Goal: Transaction & Acquisition: Book appointment/travel/reservation

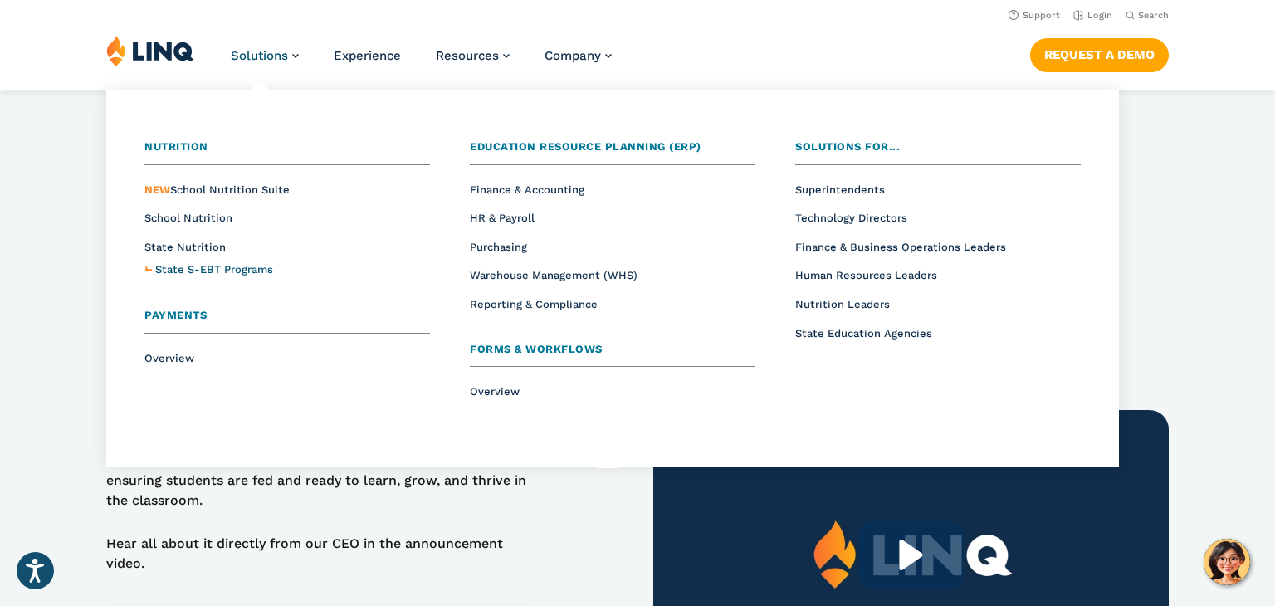
click at [208, 272] on span "State S-EBT Programs" at bounding box center [214, 269] width 118 height 12
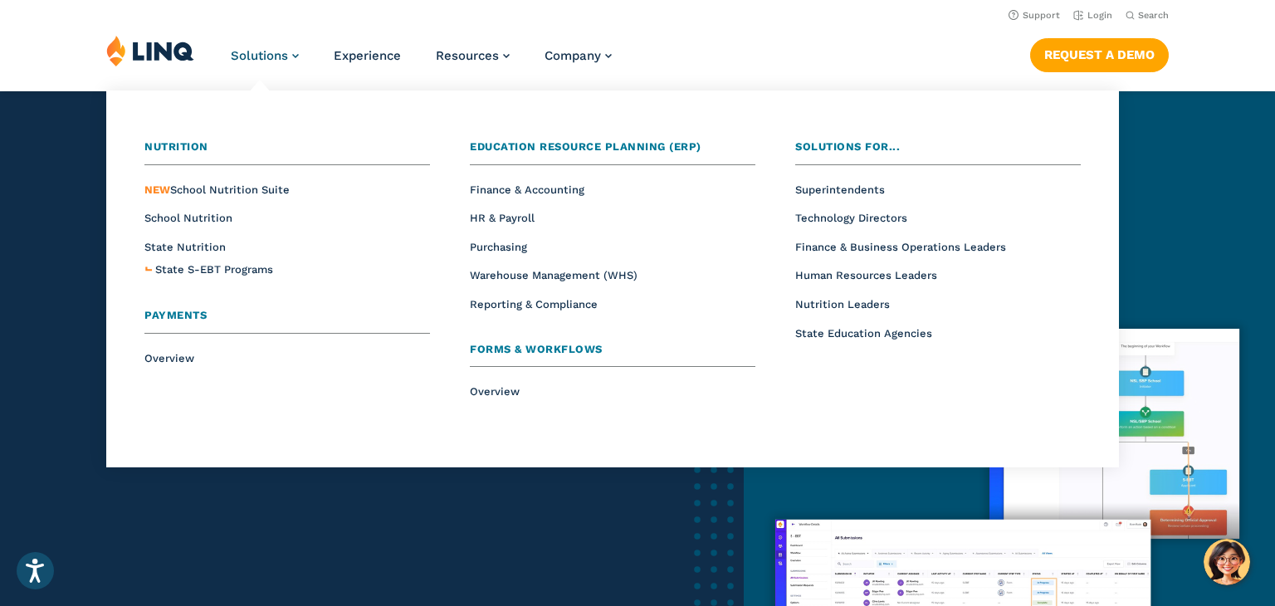
click at [287, 60] on span "Solutions" at bounding box center [259, 55] width 57 height 15
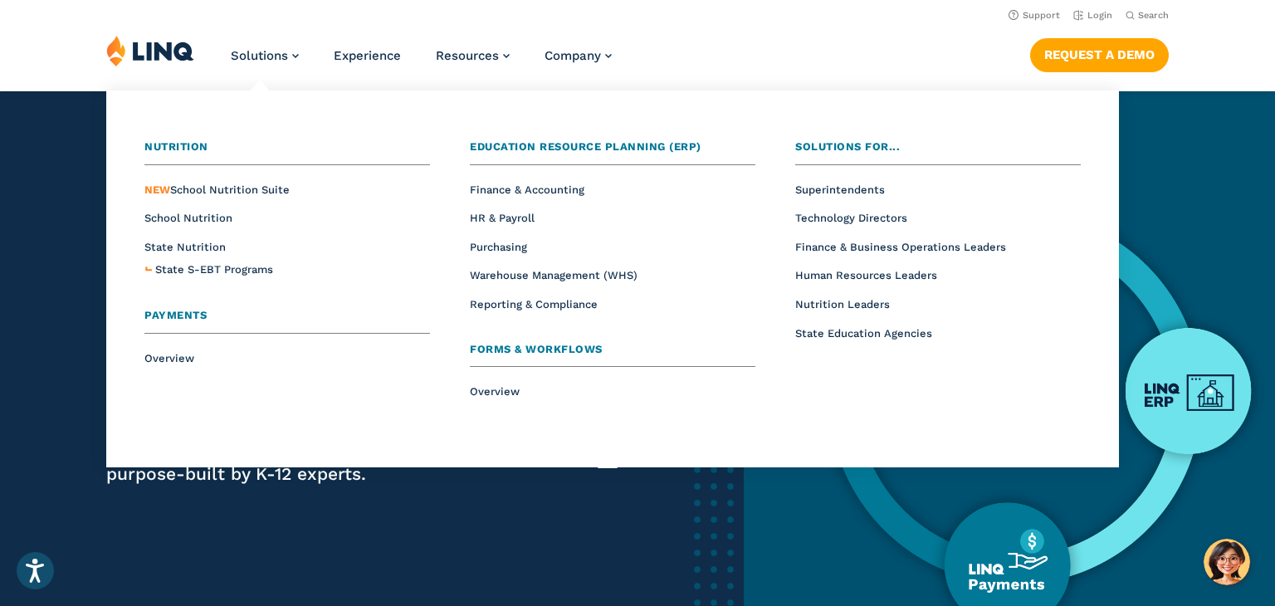
click at [204, 225] on li "School Nutrition" at bounding box center [287, 218] width 286 height 22
click at [199, 218] on span "School Nutrition" at bounding box center [188, 218] width 88 height 12
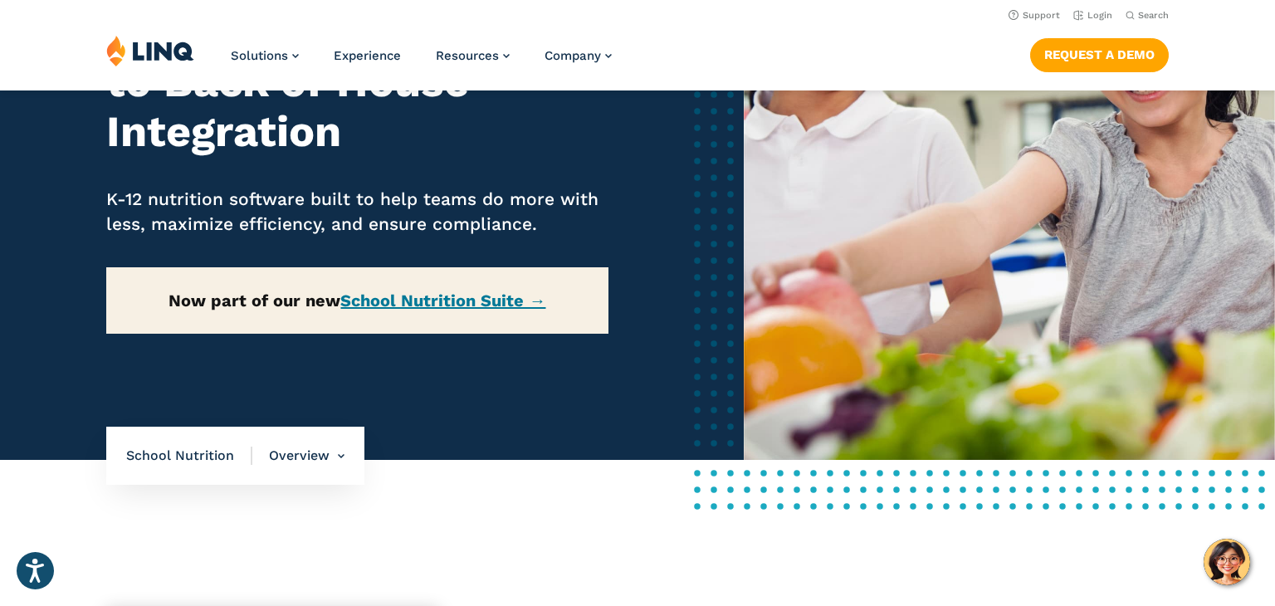
scroll to position [136, 0]
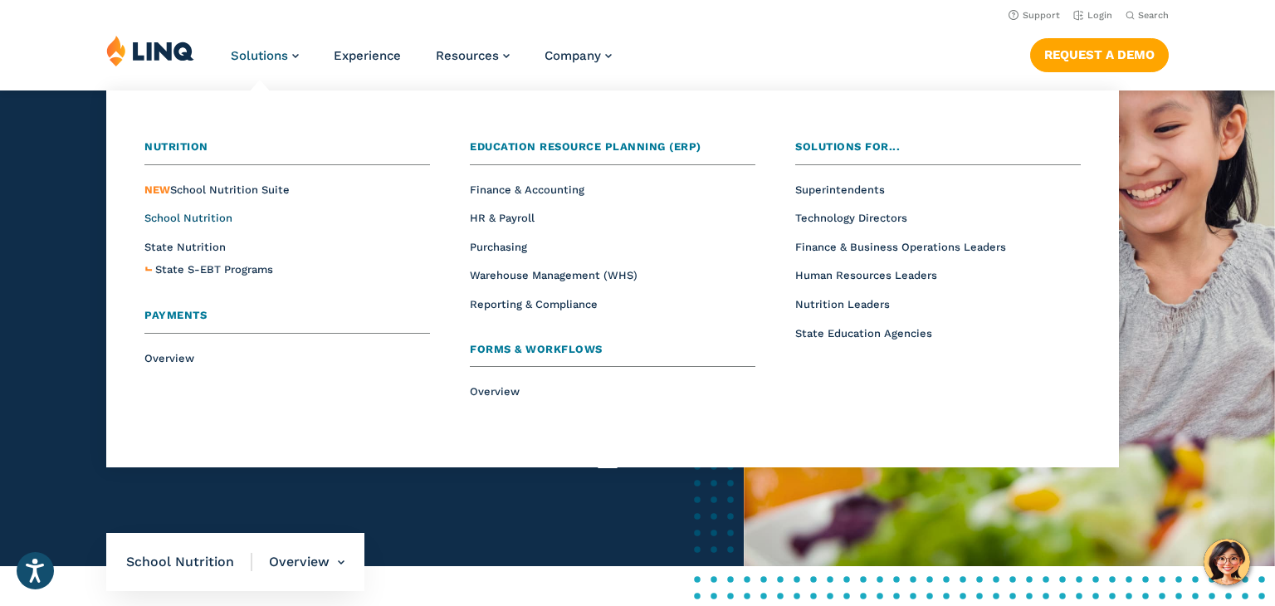
click at [189, 221] on span "School Nutrition" at bounding box center [188, 218] width 88 height 12
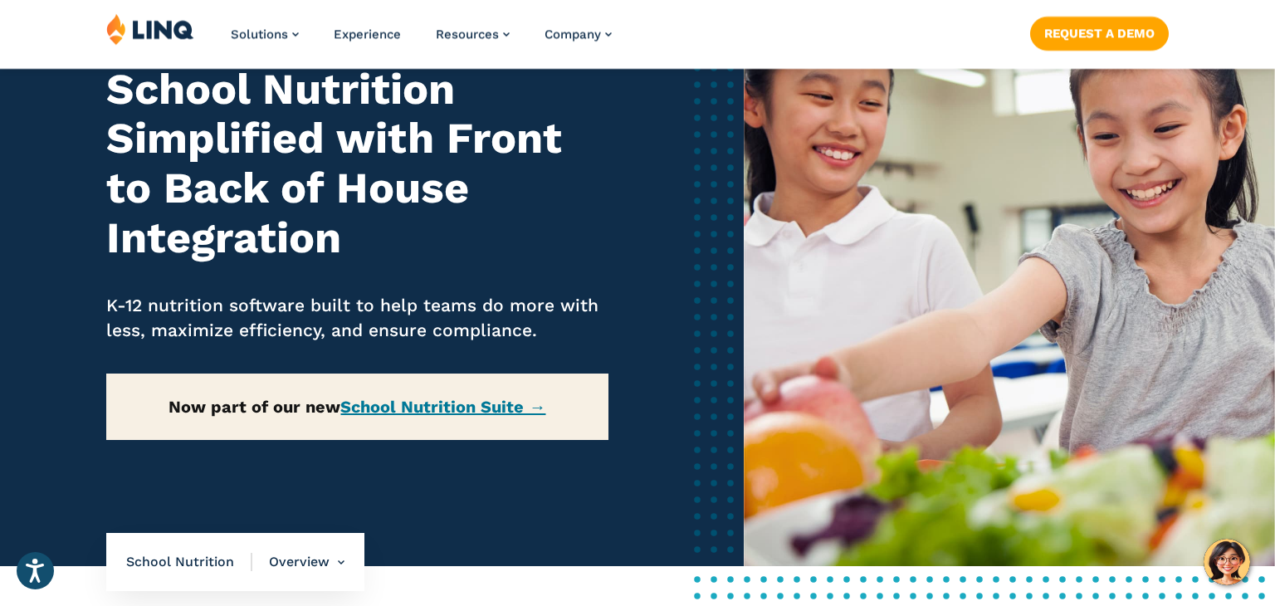
scroll to position [202, 0]
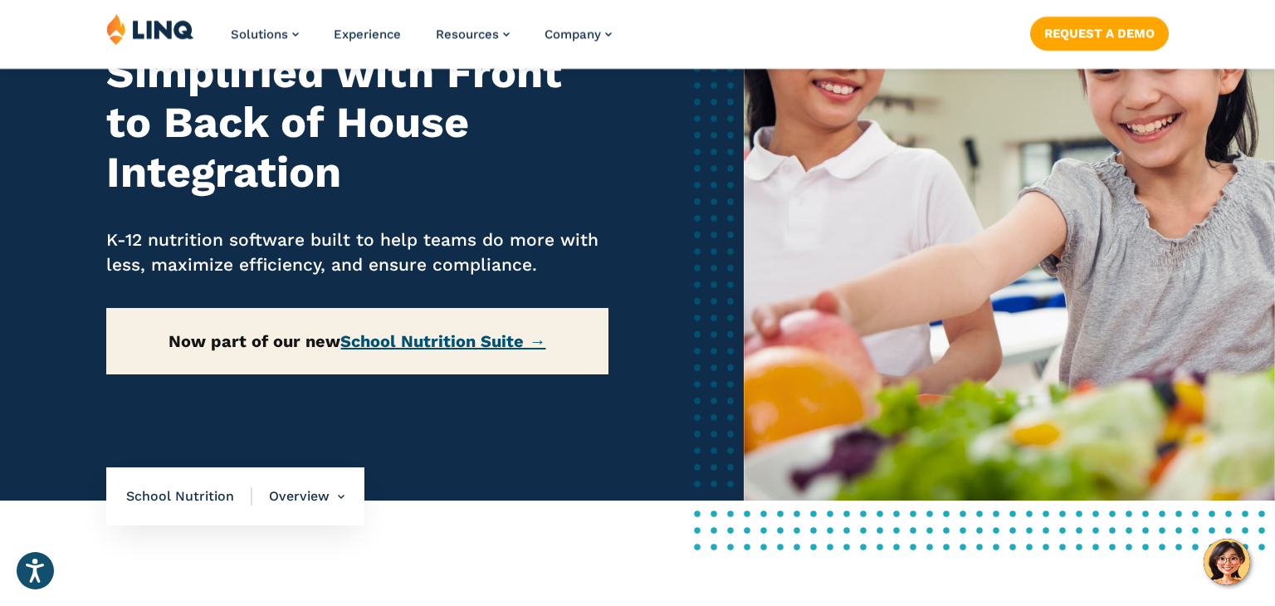
click at [456, 337] on link "School Nutrition Suite →" at bounding box center [442, 341] width 205 height 20
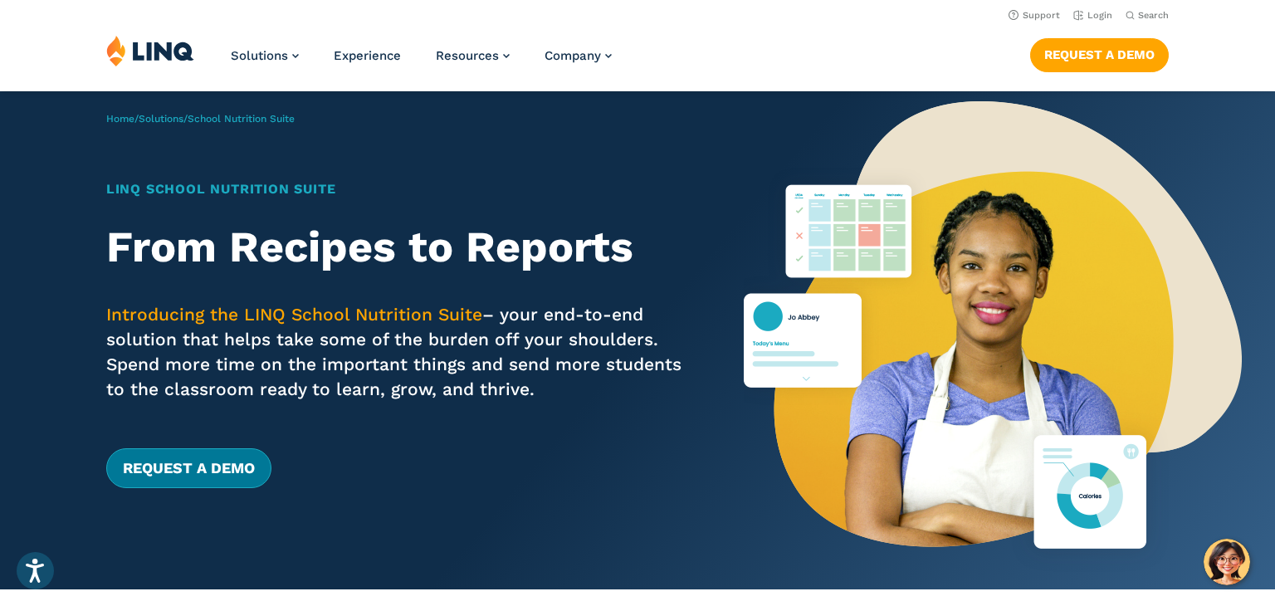
click at [167, 473] on link "Request a Demo" at bounding box center [188, 468] width 165 height 40
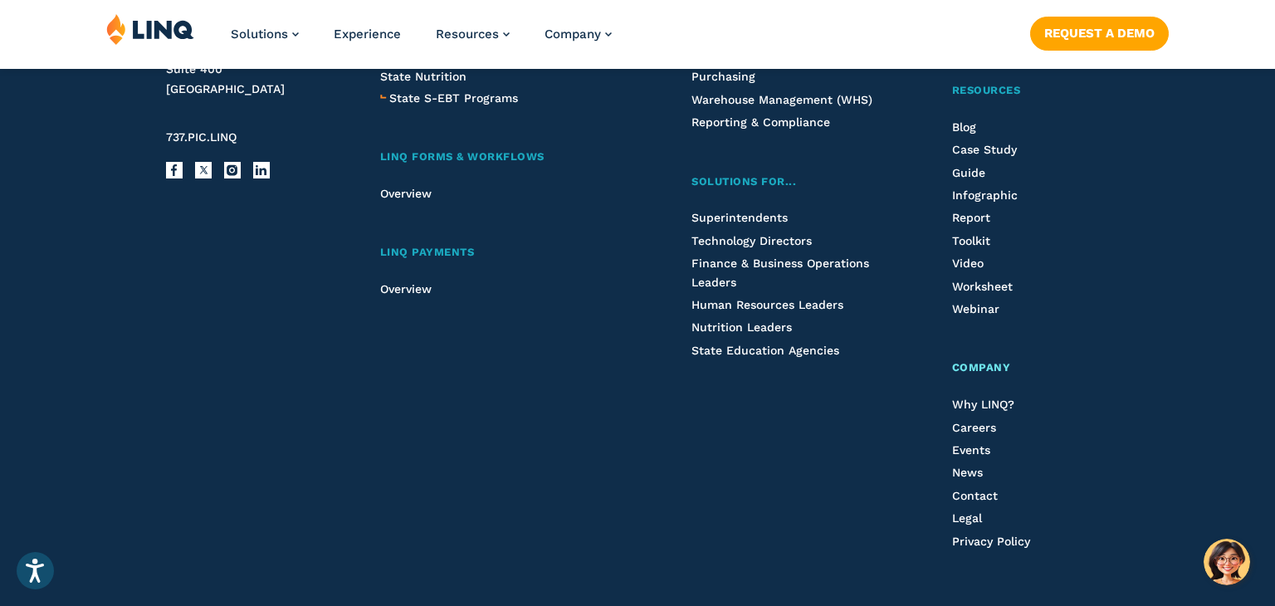
scroll to position [1813, 0]
